Goal: Check status: Check status

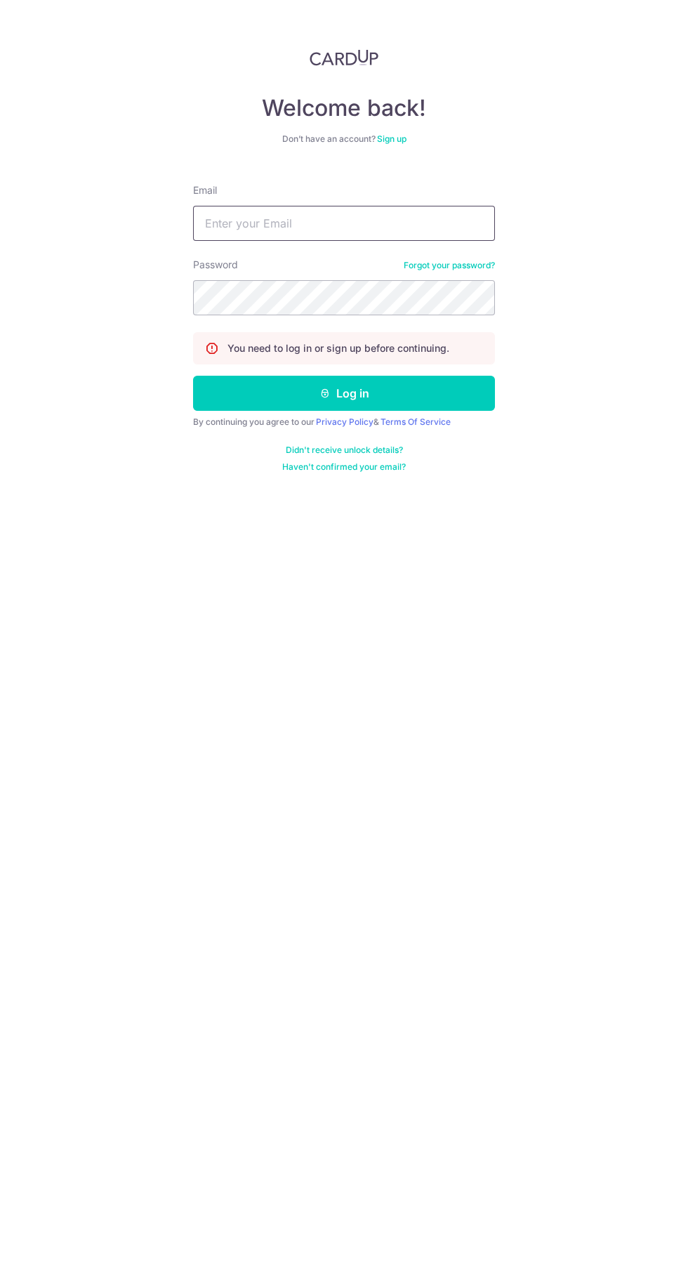
click at [464, 223] on input "Email" at bounding box center [344, 223] width 302 height 35
type input "Bai_wangxin@yahoo.com.sg"
click at [193, 376] on button "Log in" at bounding box center [344, 393] width 302 height 35
click at [469, 393] on button "Log in" at bounding box center [344, 393] width 302 height 35
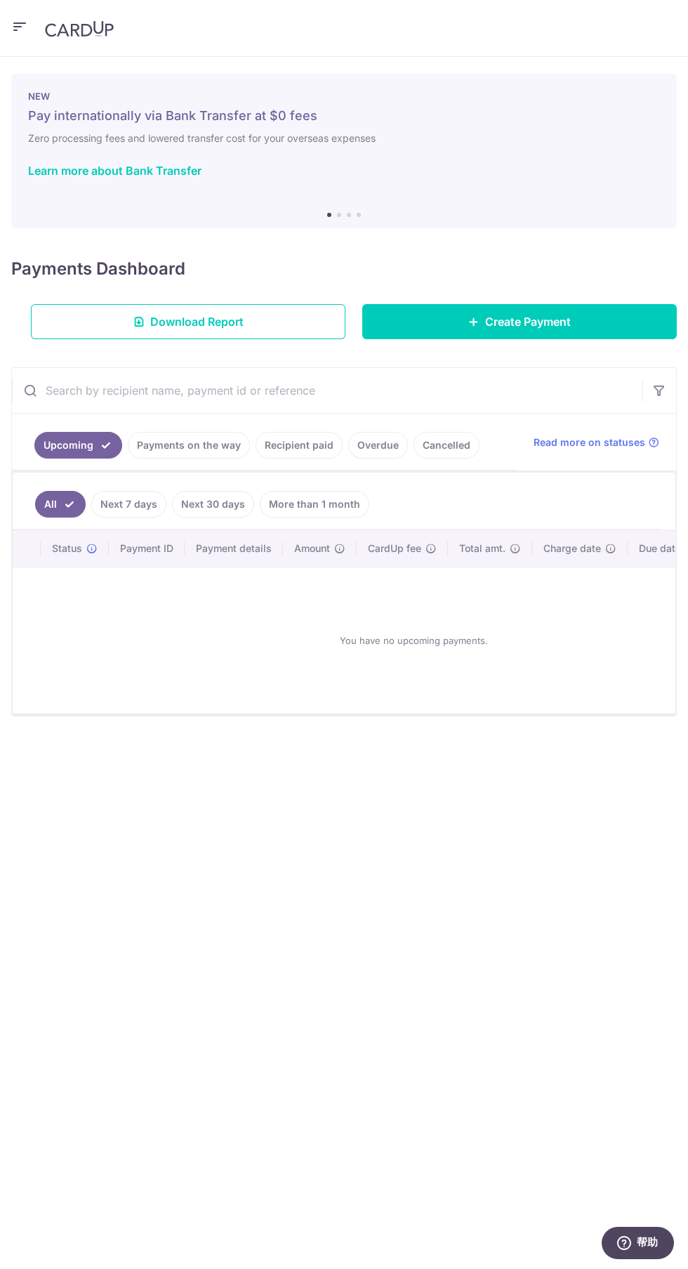
click at [196, 453] on link "Payments on the way" at bounding box center [189, 445] width 122 height 27
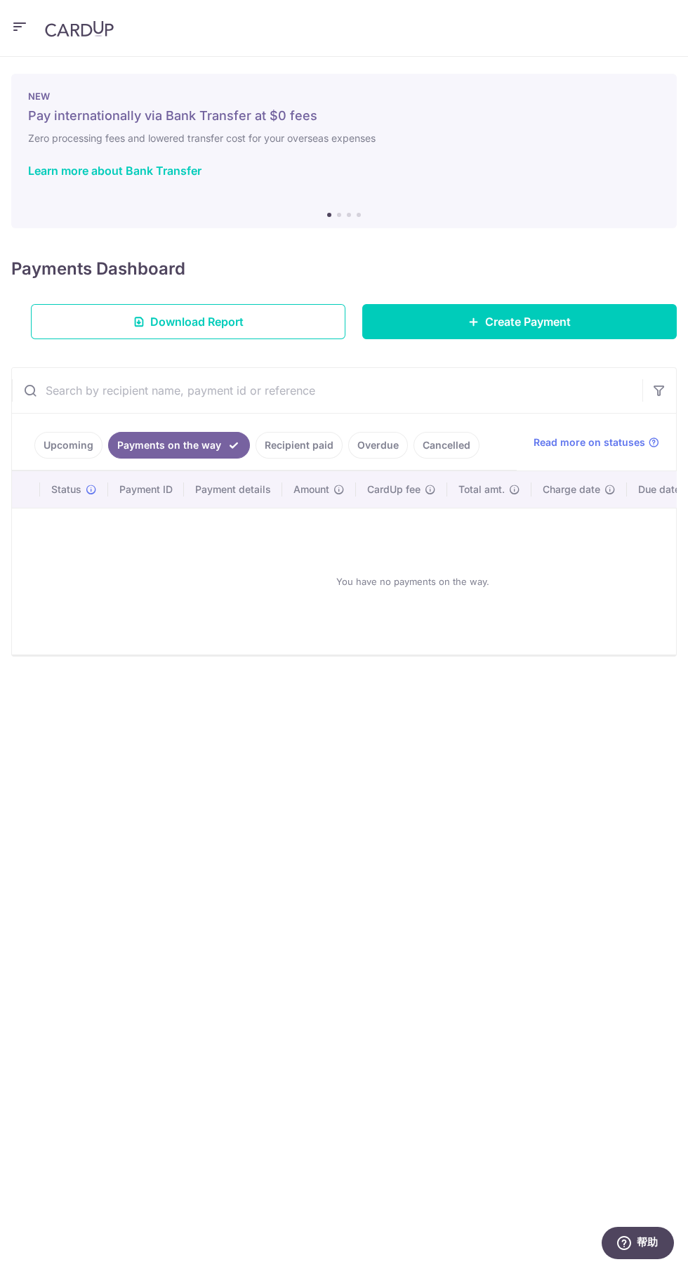
click at [74, 450] on link "Upcoming" at bounding box center [68, 445] width 68 height 27
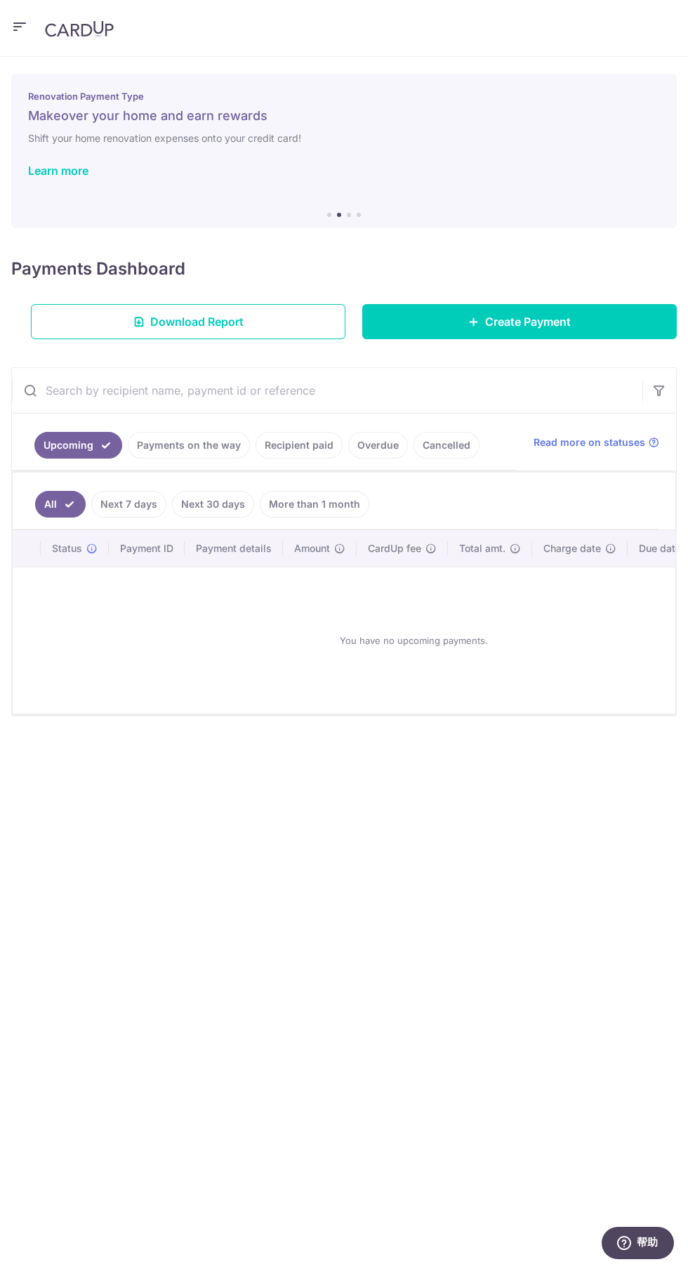
click at [256, 442] on link "Recipient paid" at bounding box center [299, 445] width 87 height 27
